Goal: Find specific page/section: Find specific page/section

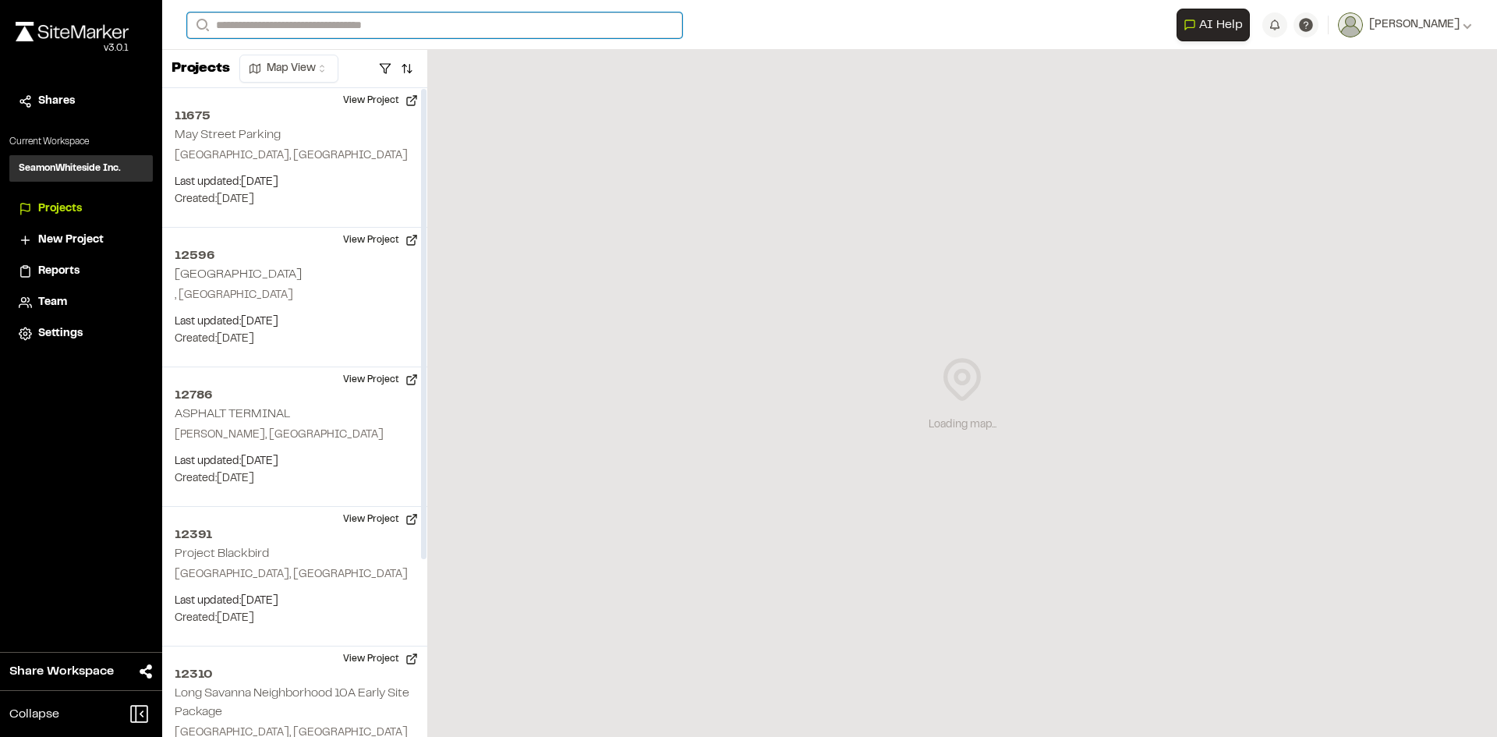
click at [231, 24] on input "Search" at bounding box center [434, 25] width 495 height 26
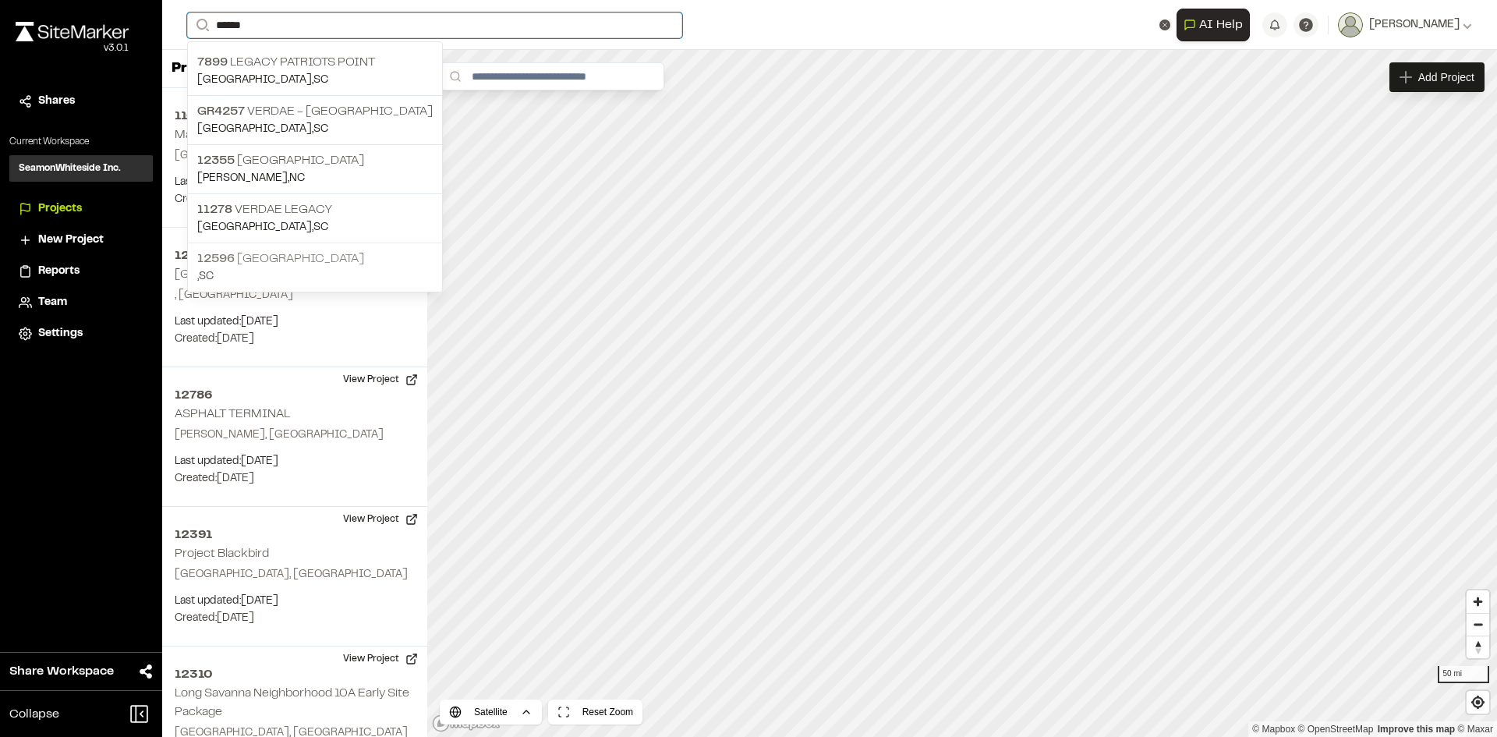
type input "******"
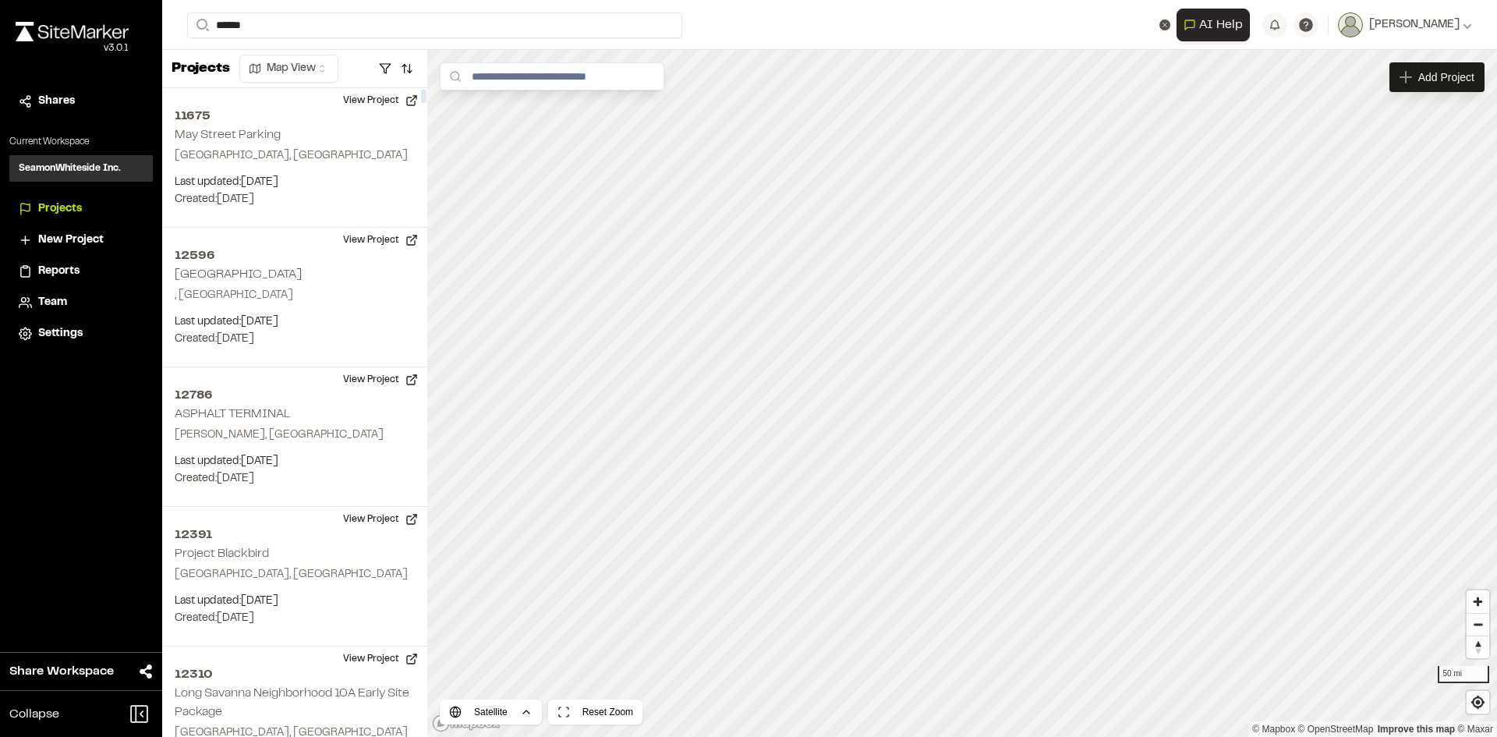
click at [253, 262] on p "12596 [GEOGRAPHIC_DATA]" at bounding box center [314, 259] width 235 height 19
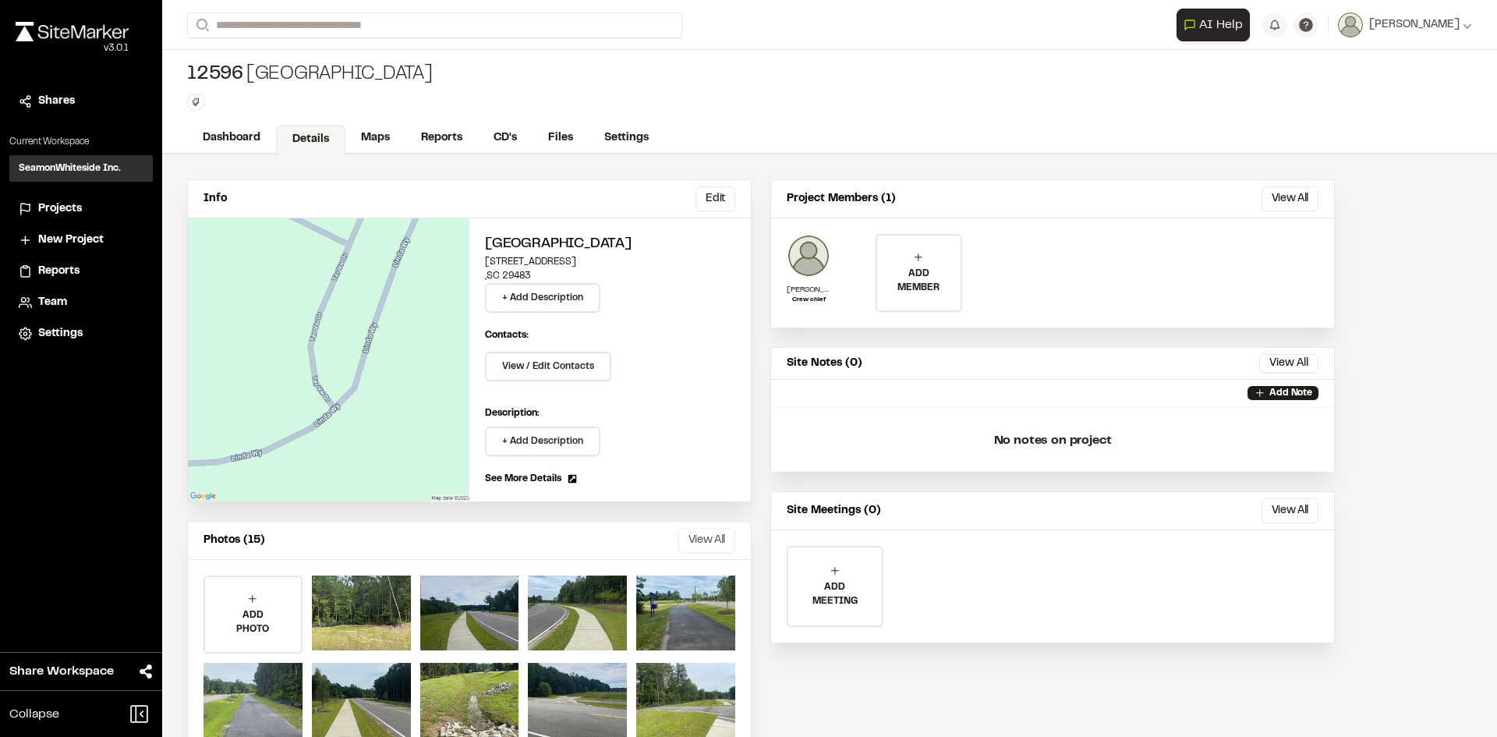
click at [691, 539] on button "View All" at bounding box center [706, 540] width 57 height 25
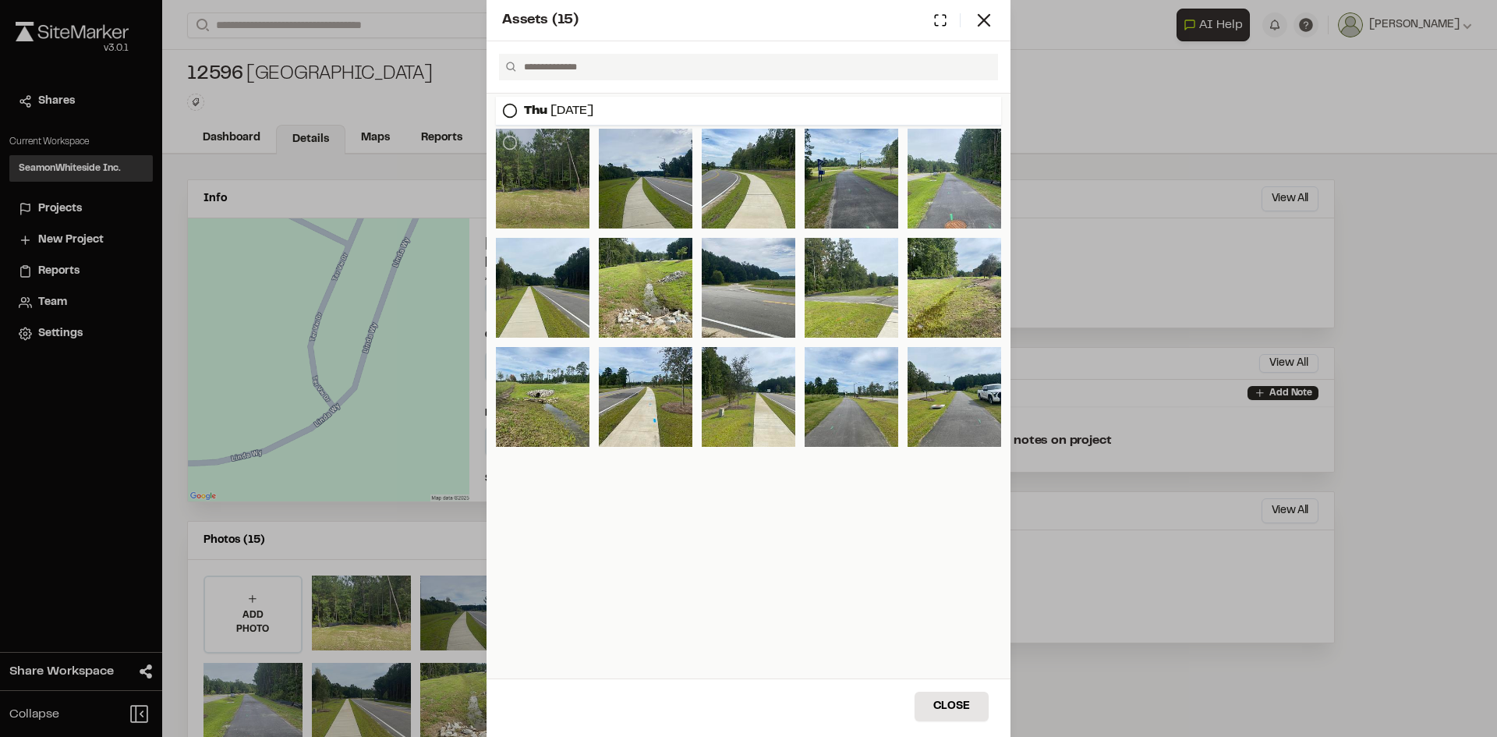
click at [538, 187] on div at bounding box center [543, 179] width 94 height 100
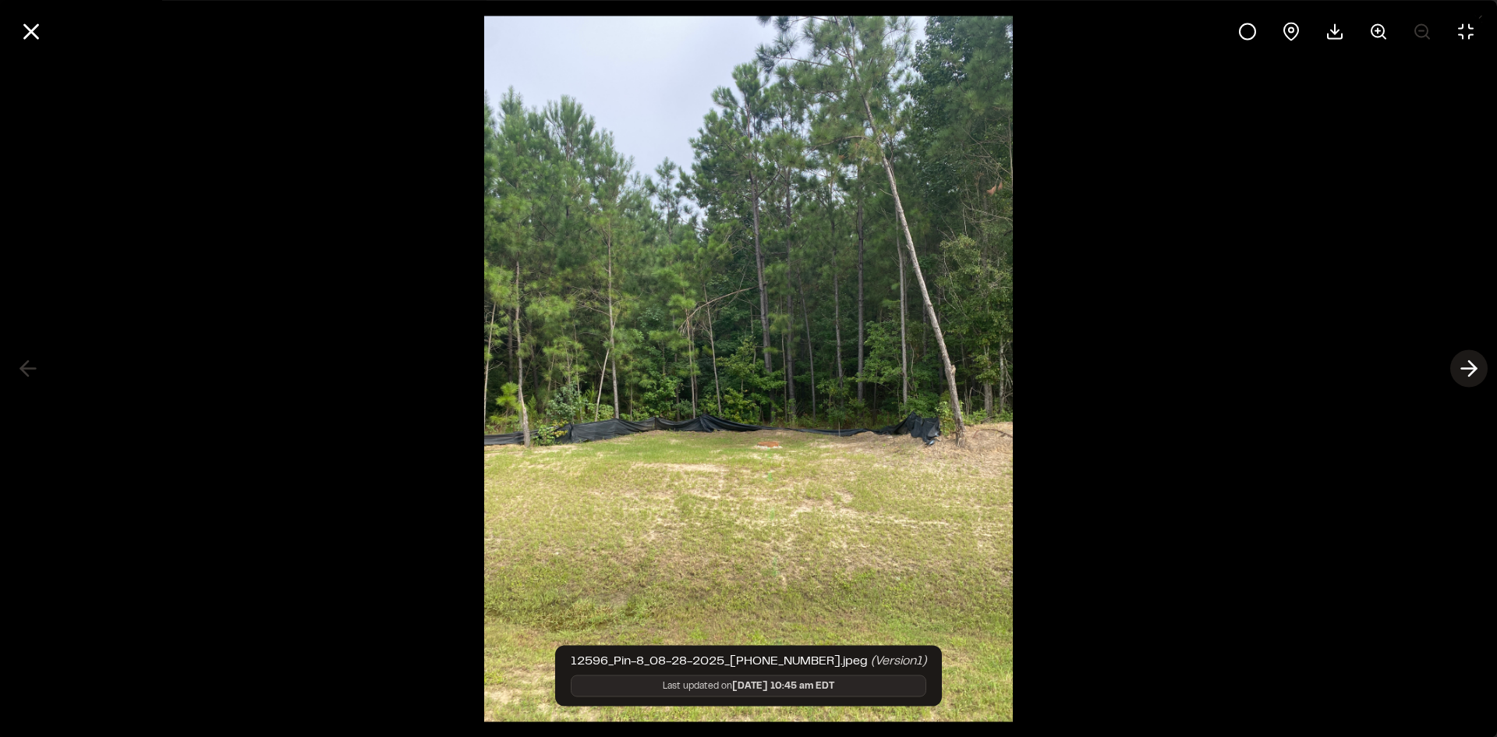
click at [1475, 371] on polyline at bounding box center [1472, 368] width 7 height 15
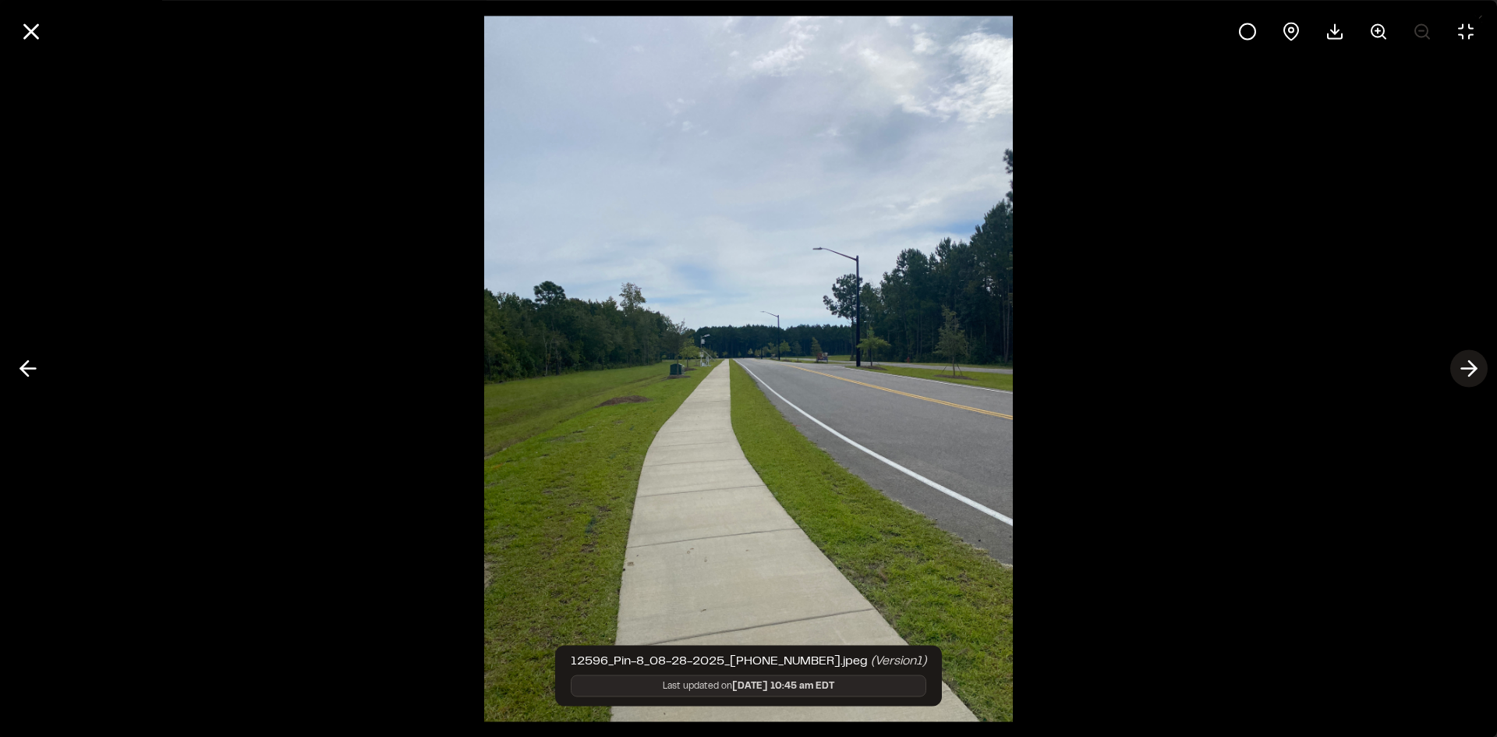
click at [1471, 363] on polyline at bounding box center [1472, 368] width 7 height 15
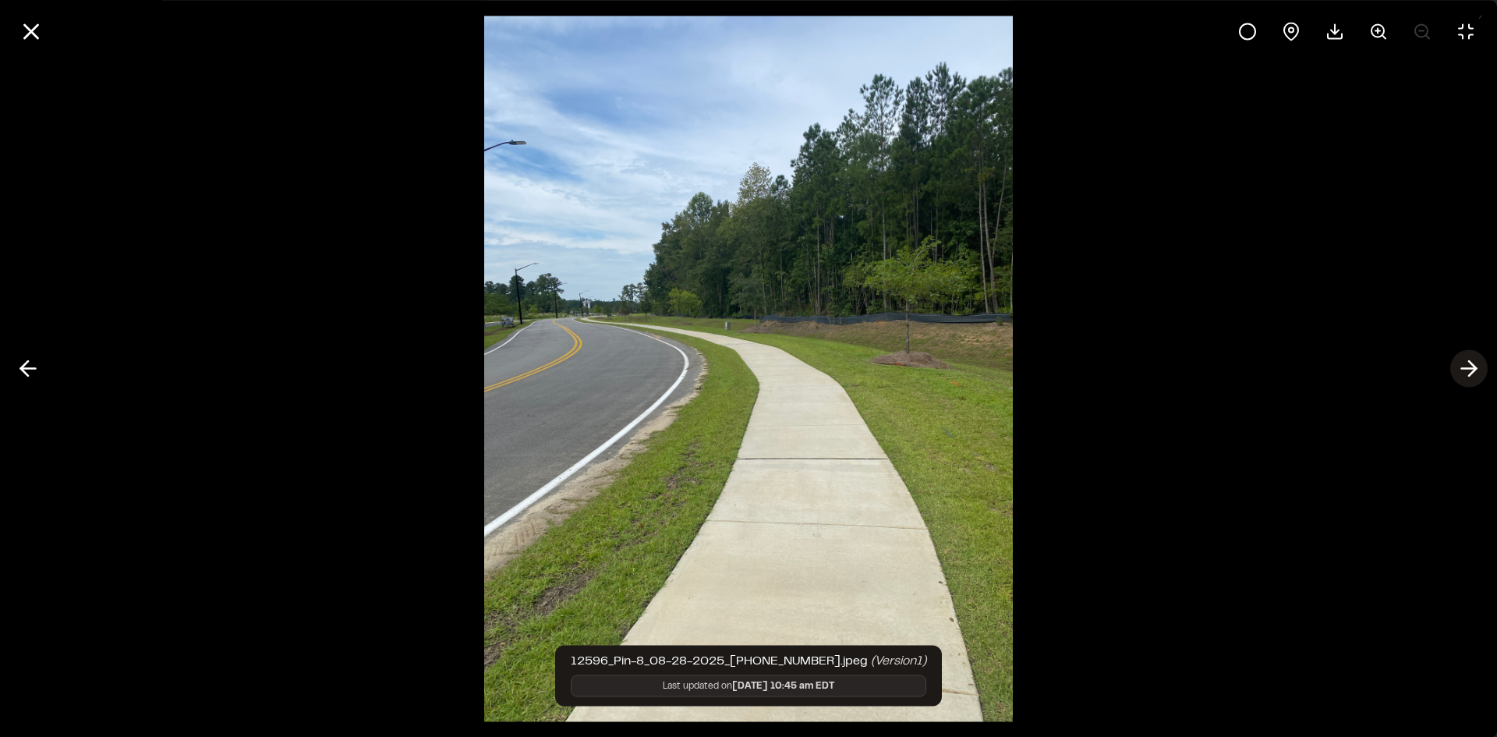
click at [1475, 370] on polyline at bounding box center [1472, 368] width 7 height 15
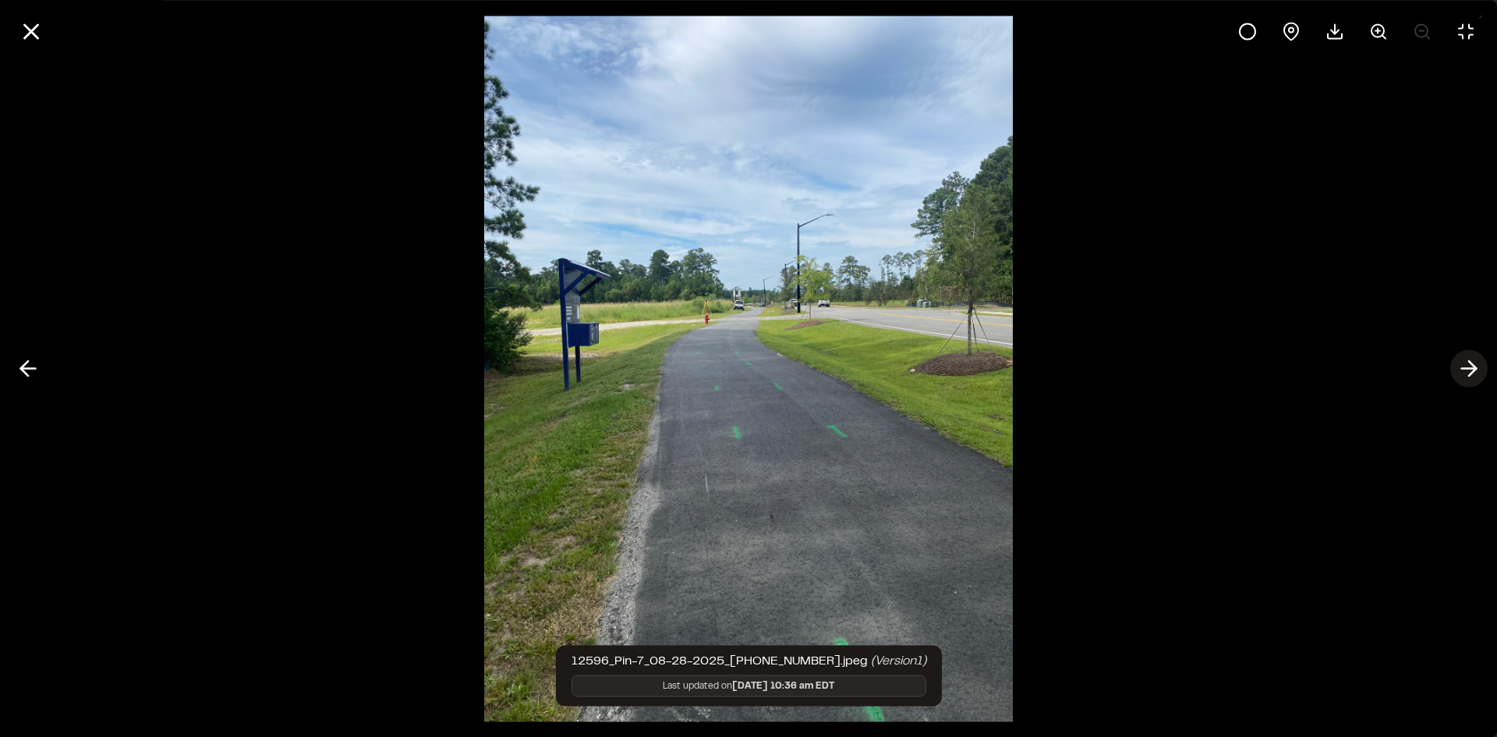
click at [1468, 370] on icon at bounding box center [1469, 369] width 25 height 27
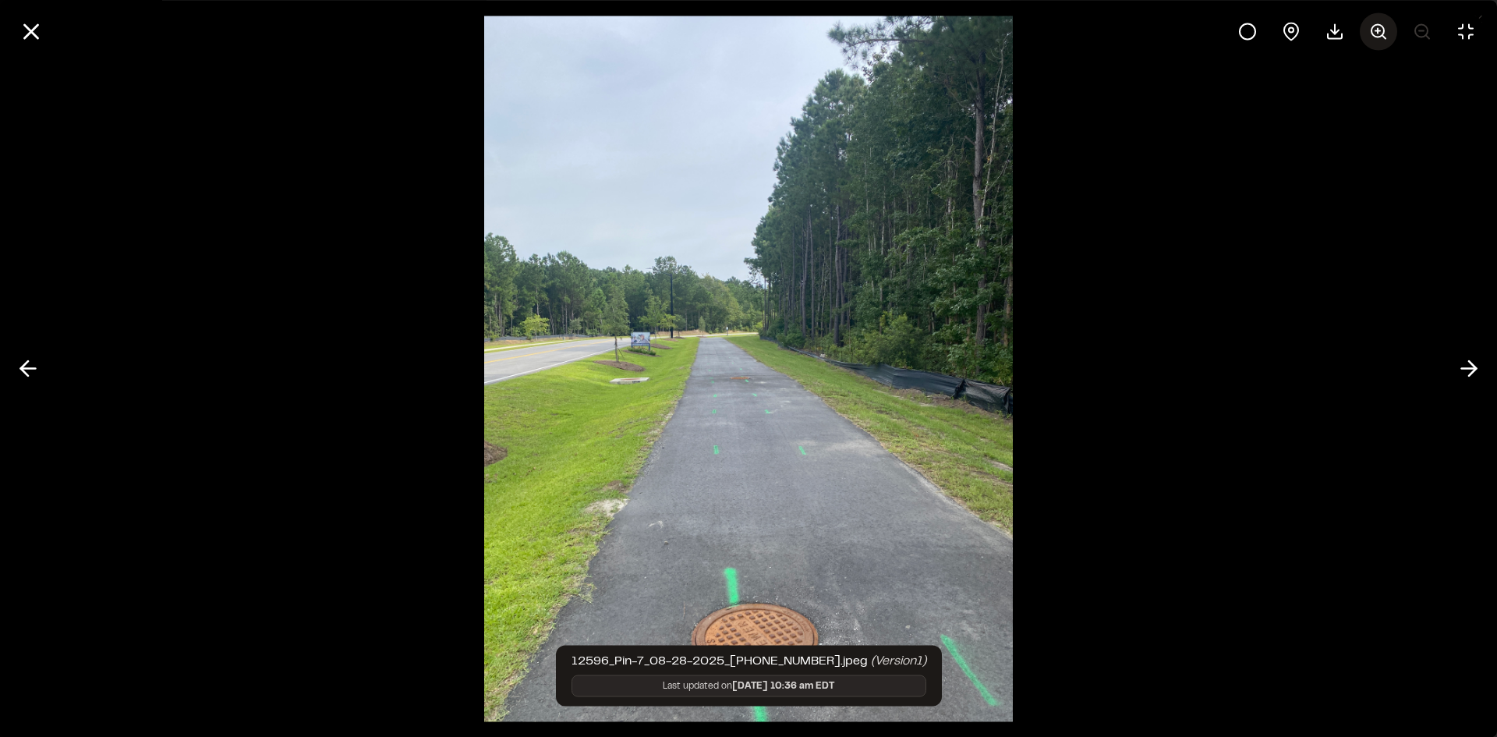
click at [1373, 28] on icon at bounding box center [1378, 31] width 19 height 19
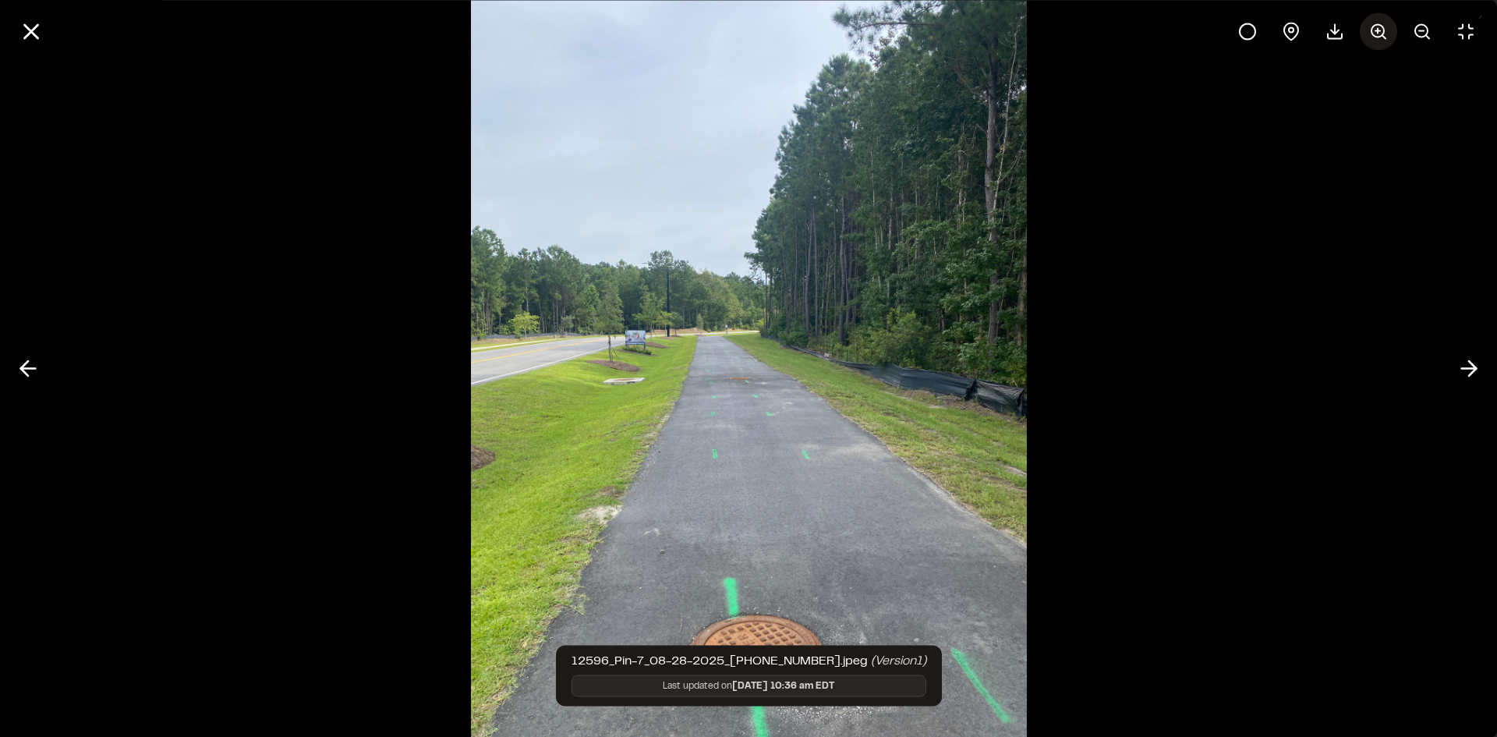
click at [1373, 28] on icon at bounding box center [1378, 31] width 19 height 19
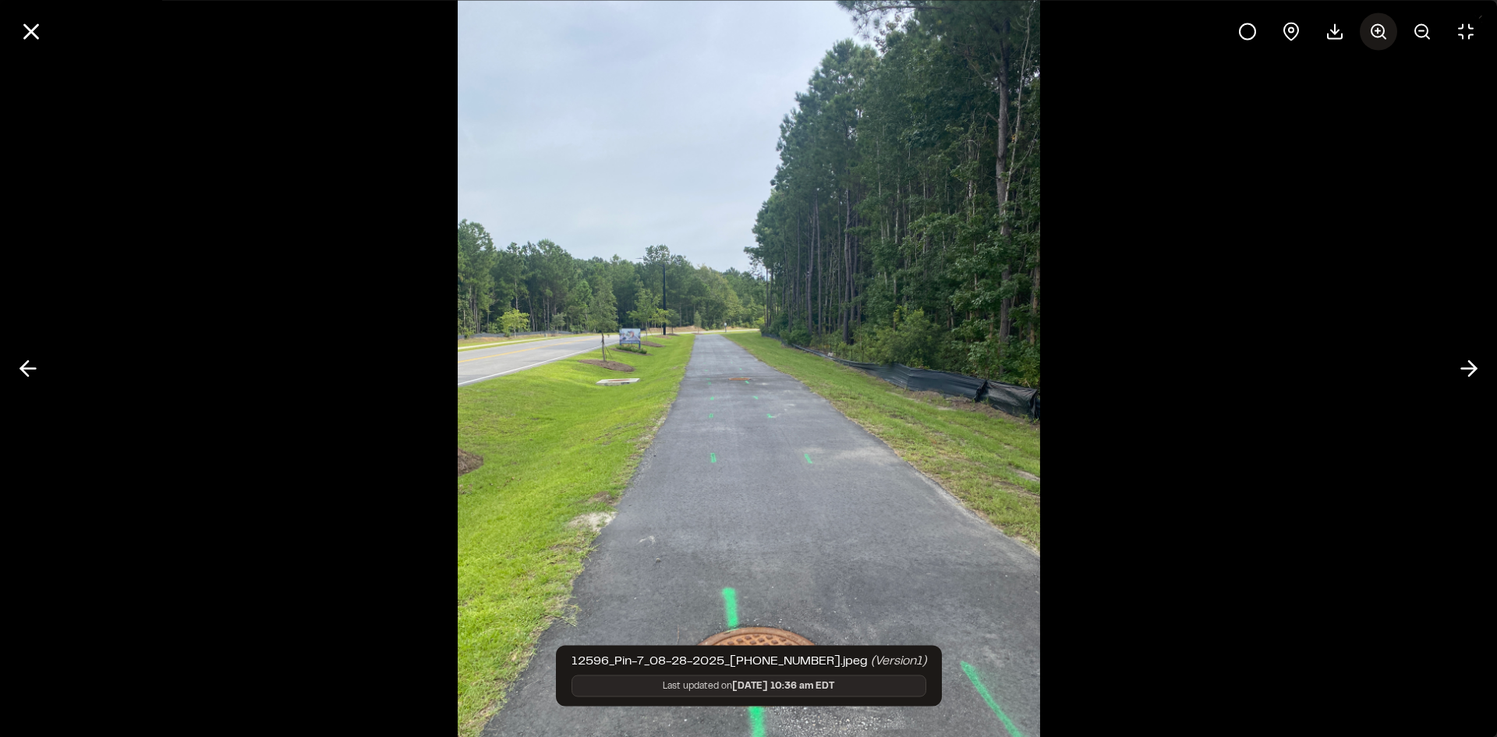
click at [1373, 28] on icon at bounding box center [1378, 31] width 19 height 19
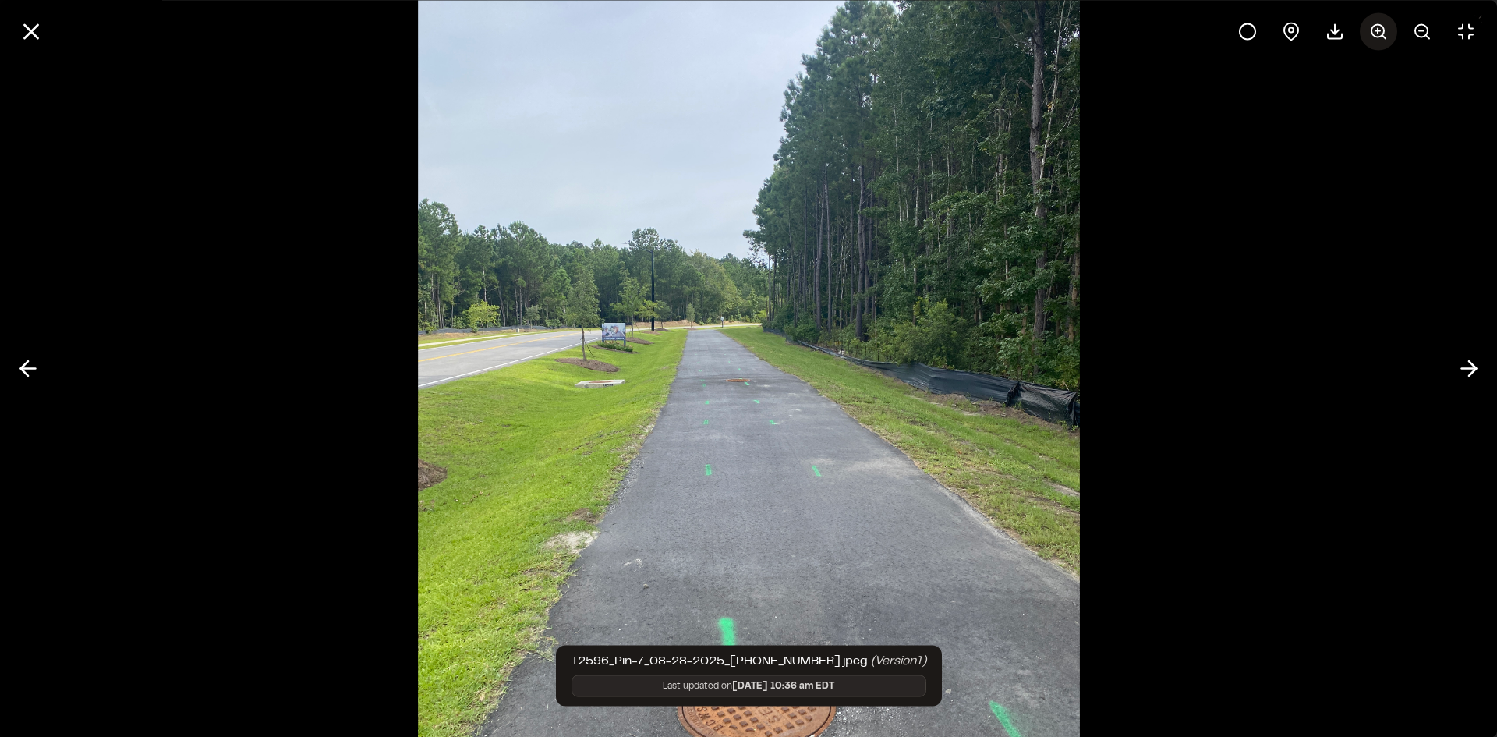
click at [1373, 28] on icon at bounding box center [1378, 31] width 19 height 19
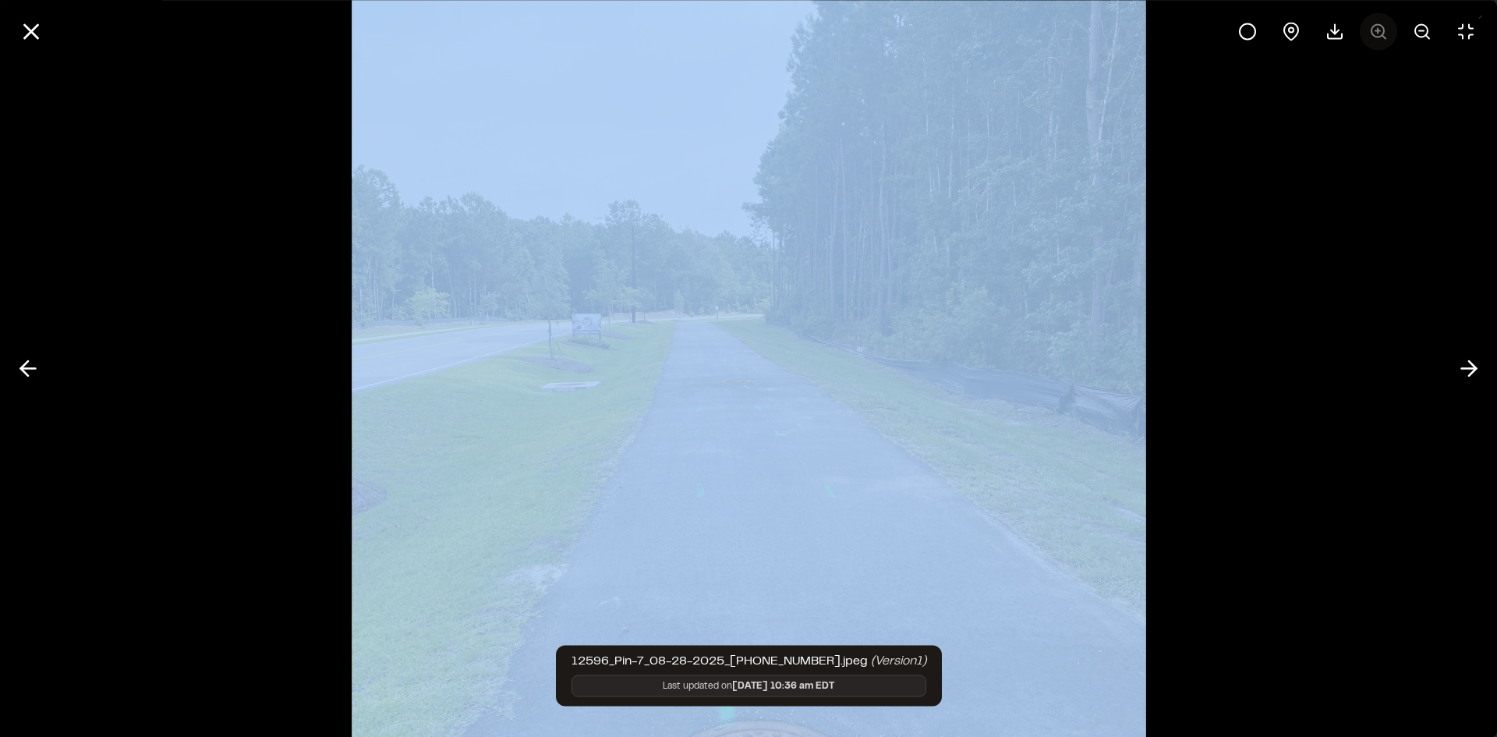
click at [1373, 28] on div at bounding box center [1357, 30] width 256 height 37
click at [1007, 356] on img at bounding box center [749, 369] width 794 height 1106
click at [1253, 346] on div at bounding box center [748, 368] width 1497 height 737
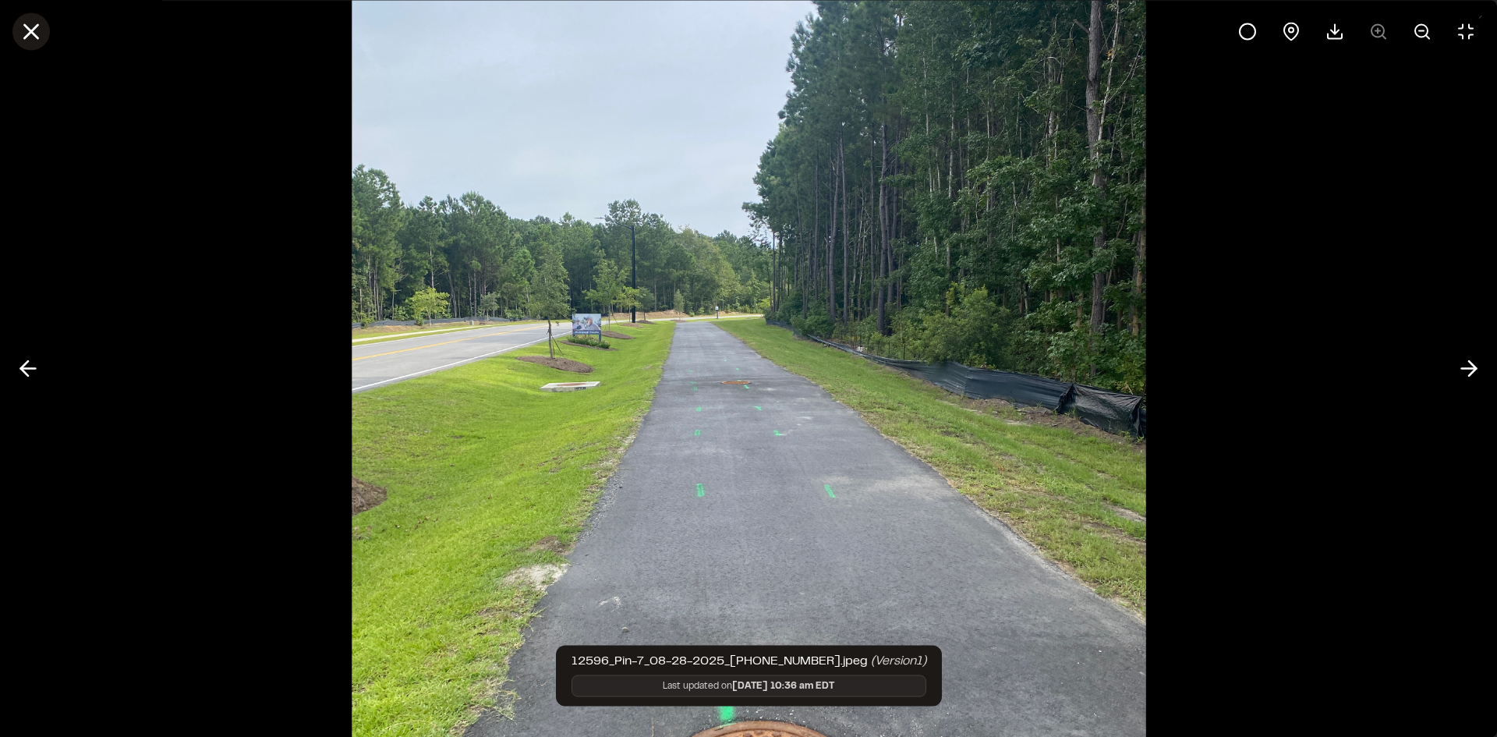
click at [31, 33] on icon at bounding box center [31, 31] width 27 height 27
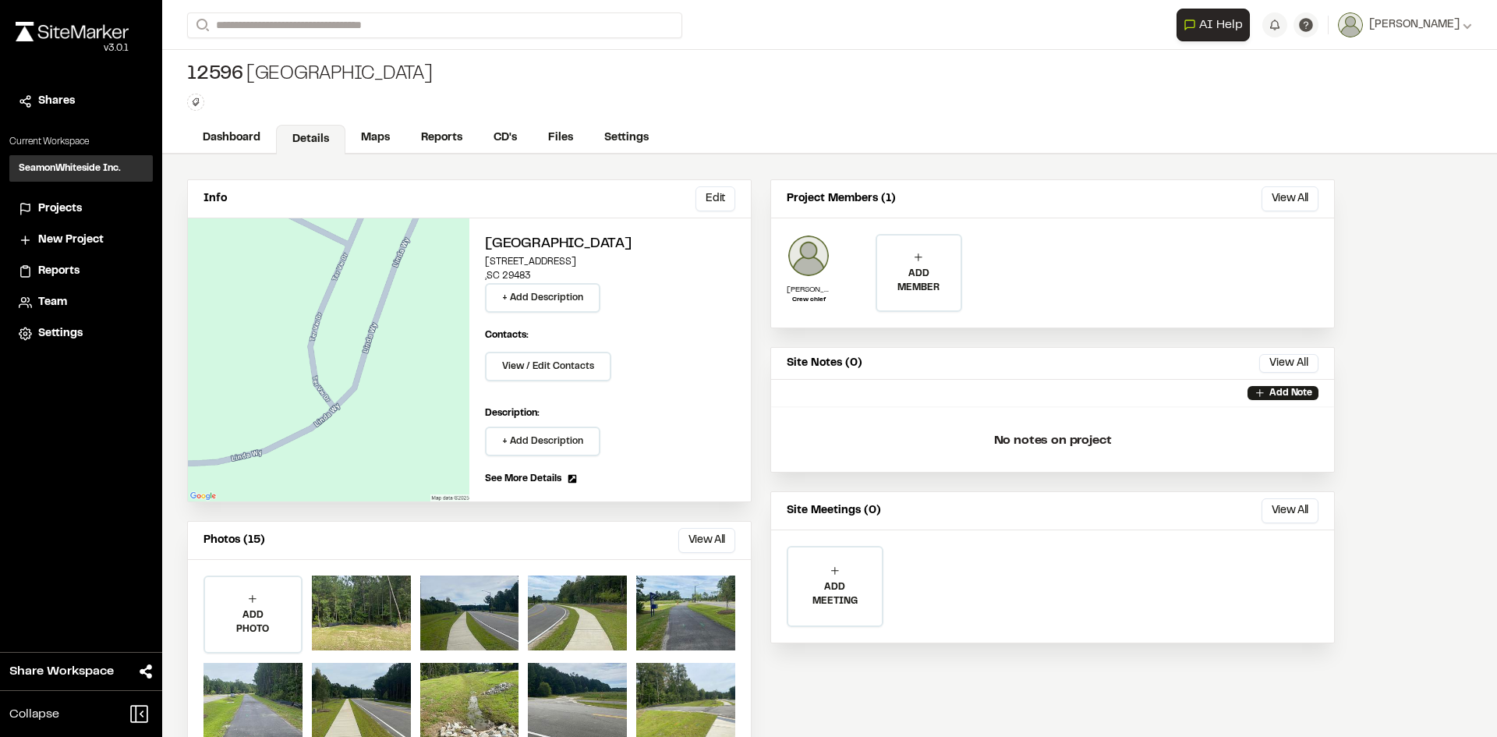
click at [368, 98] on div "Assets ( 15 ) [DATE] Close Select Download Zoom to Pin Unselect Download Zoom t…" at bounding box center [748, 380] width 1497 height 737
click at [379, 135] on link "Maps" at bounding box center [376, 140] width 62 height 30
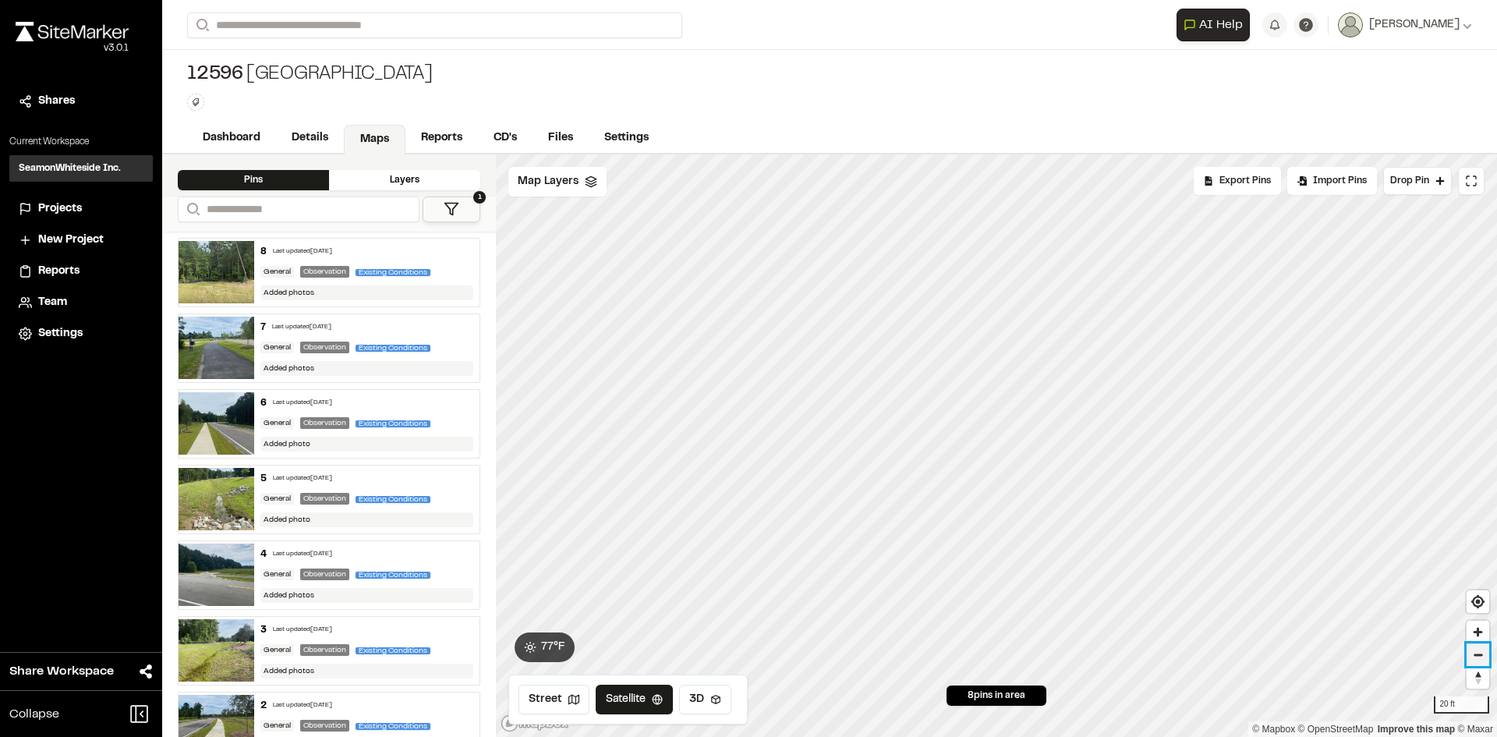
click at [1481, 653] on span "Zoom out" at bounding box center [1478, 655] width 23 height 22
click at [784, 563] on icon "Map marker" at bounding box center [785, 562] width 17 height 17
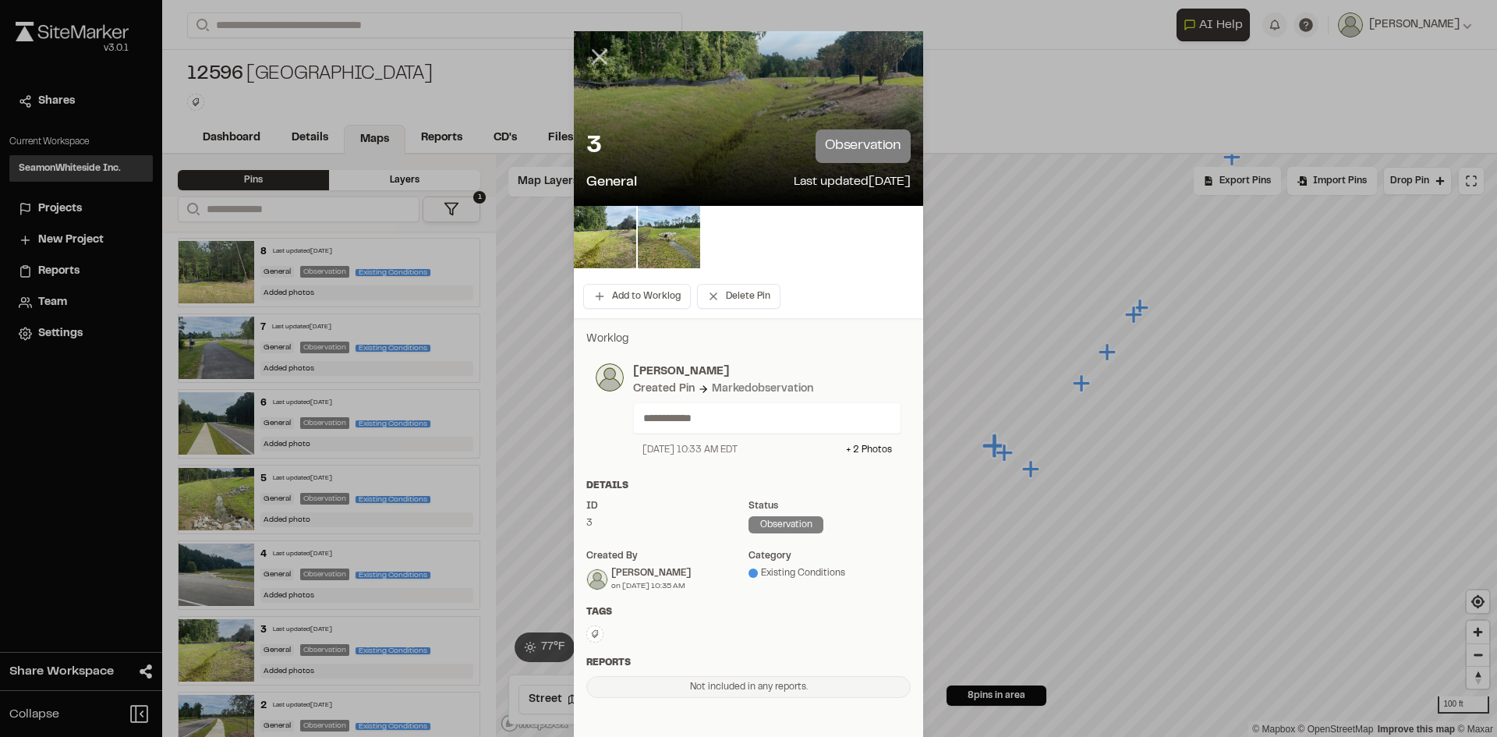
click at [590, 49] on icon at bounding box center [599, 57] width 27 height 27
